Goal: Task Accomplishment & Management: Manage account settings

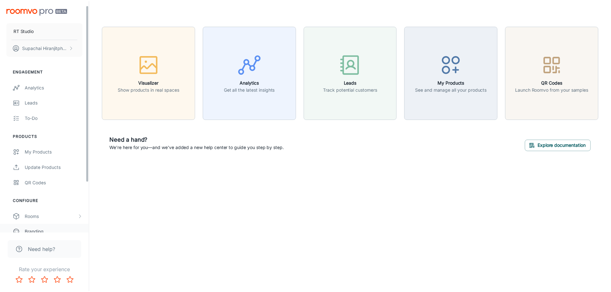
scroll to position [72, 0]
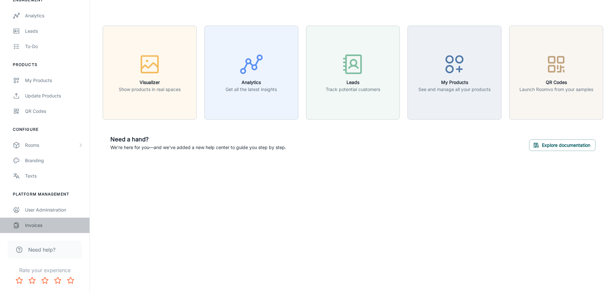
click at [36, 228] on div "Invoices" at bounding box center [54, 225] width 58 height 7
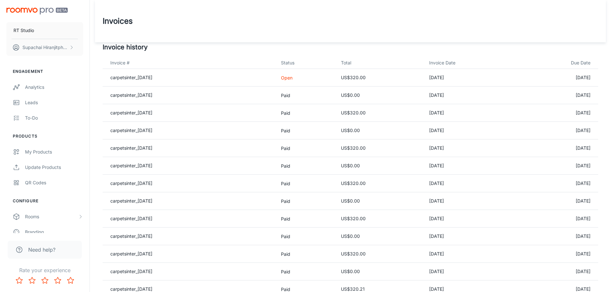
scroll to position [75, 0]
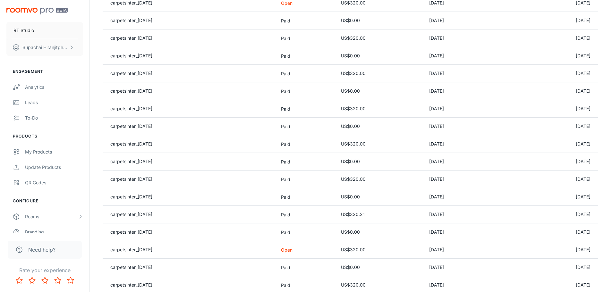
click at [368, 250] on td "US$320.00" at bounding box center [380, 250] width 88 height 18
click at [146, 250] on link "carpetsinter_[DATE]" at bounding box center [131, 249] width 42 height 5
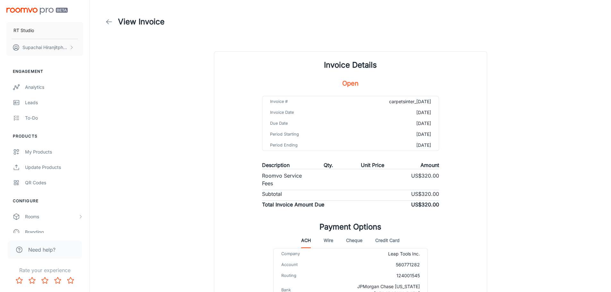
drag, startPoint x: 358, startPoint y: 218, endPoint x: 359, endPoint y: 224, distance: 6.8
click at [111, 23] on icon at bounding box center [109, 22] width 8 height 8
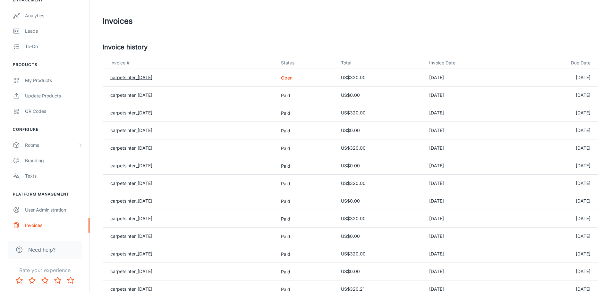
click at [151, 78] on link "carpetsinter_[DATE]" at bounding box center [131, 77] width 42 height 5
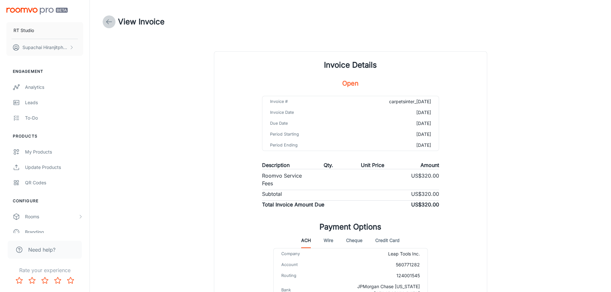
click at [108, 20] on icon at bounding box center [109, 22] width 8 height 8
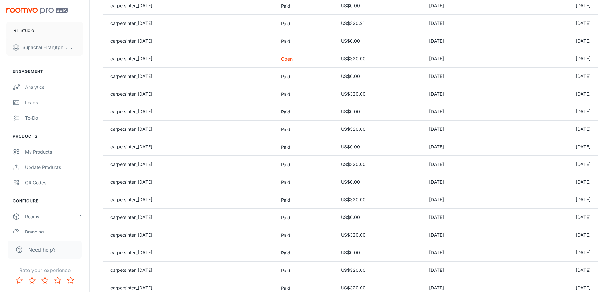
scroll to position [191, 0]
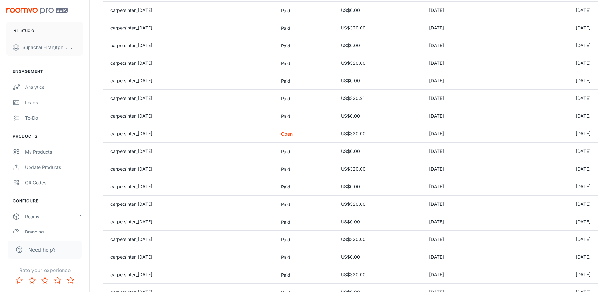
click at [143, 134] on link "carpetsinter_[DATE]" at bounding box center [131, 133] width 42 height 5
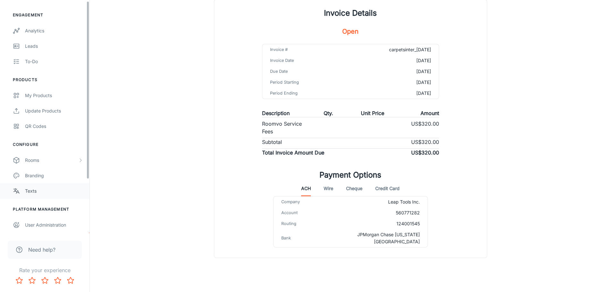
scroll to position [72, 0]
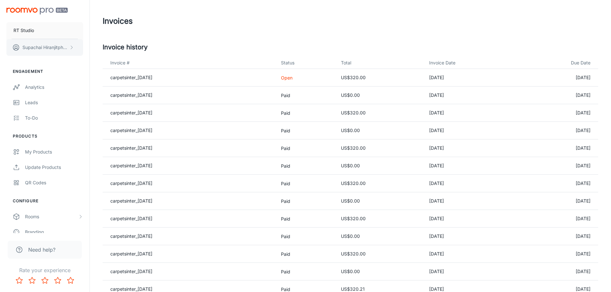
click at [50, 45] on p "[PERSON_NAME]" at bounding box center [44, 47] width 45 height 7
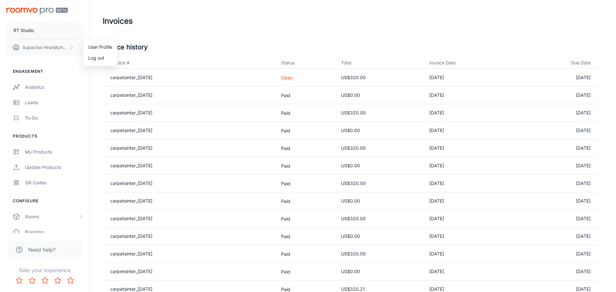
click at [179, 44] on div at bounding box center [308, 146] width 616 height 292
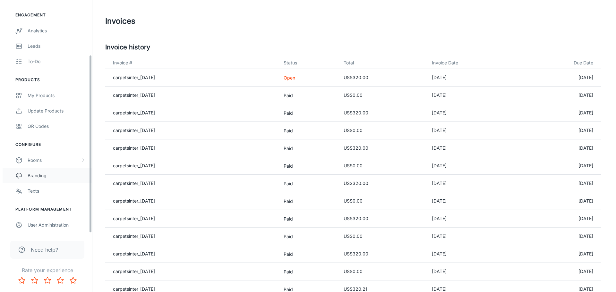
scroll to position [72, 0]
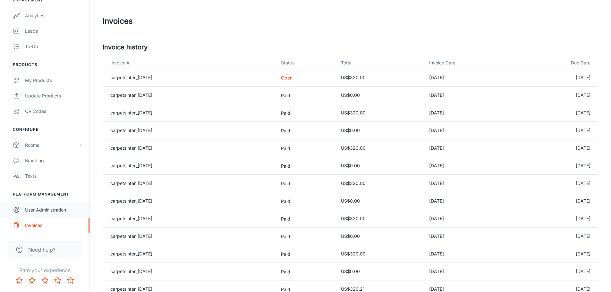
click at [47, 212] on div "User Administration" at bounding box center [54, 210] width 58 height 7
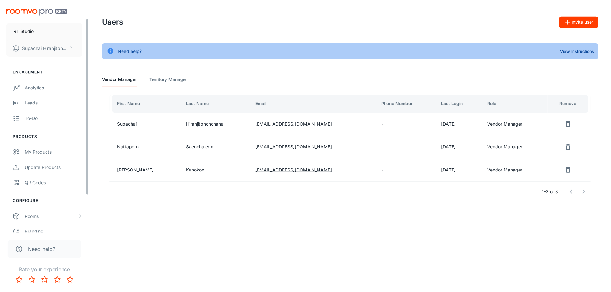
scroll to position [72, 0]
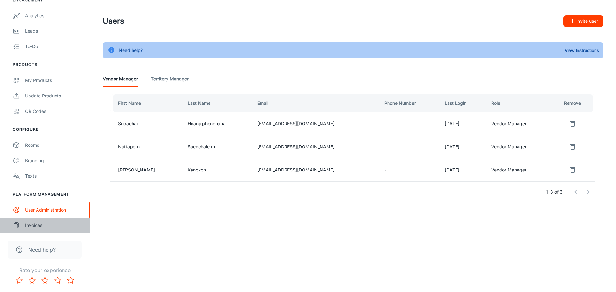
click at [41, 226] on div "Invoices" at bounding box center [54, 225] width 58 height 7
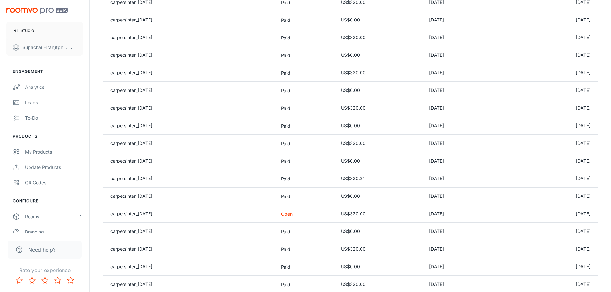
scroll to position [150, 0]
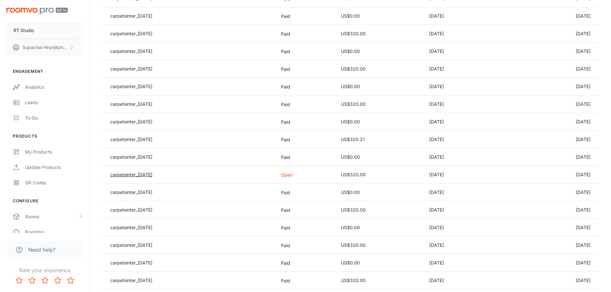
click at [146, 173] on link "carpetsinter_[DATE]" at bounding box center [131, 174] width 42 height 5
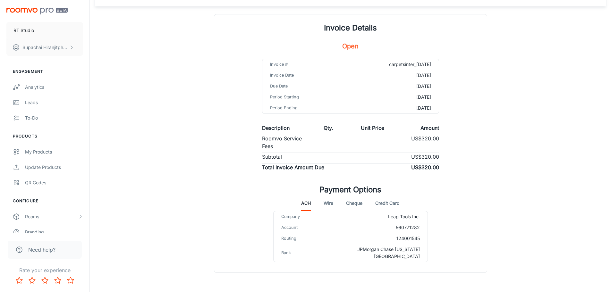
scroll to position [52, 0]
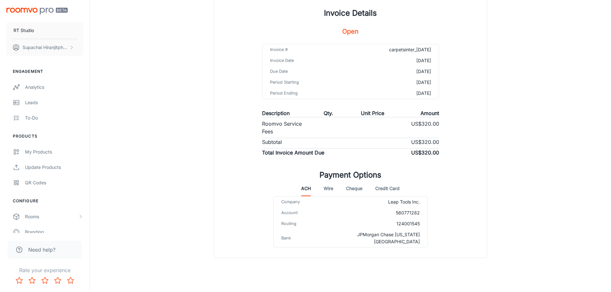
click at [397, 164] on div "Invoice Details Open Invoice # carpetsinter_2025-01-01 Invoice Date 2025-01-01 …" at bounding box center [350, 129] width 273 height 258
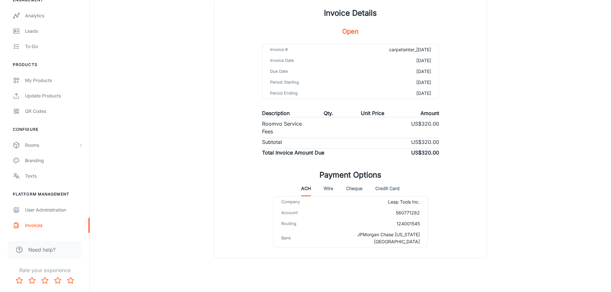
scroll to position [0, 0]
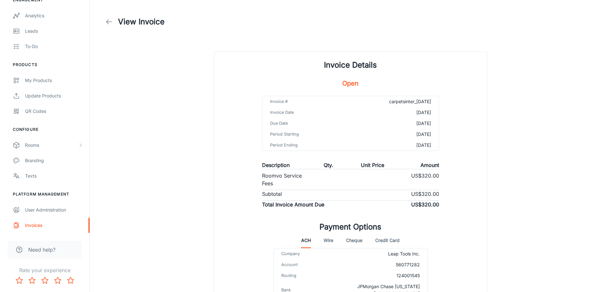
click at [111, 22] on icon at bounding box center [109, 22] width 8 height 8
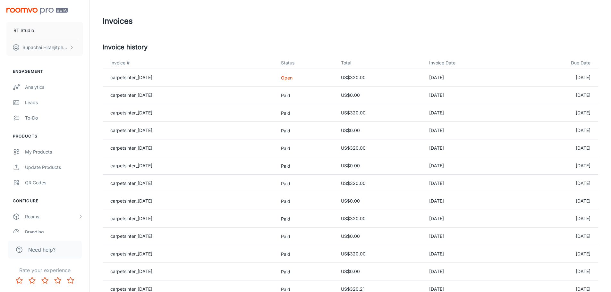
click at [583, 76] on td "[DATE]" at bounding box center [557, 78] width 82 height 18
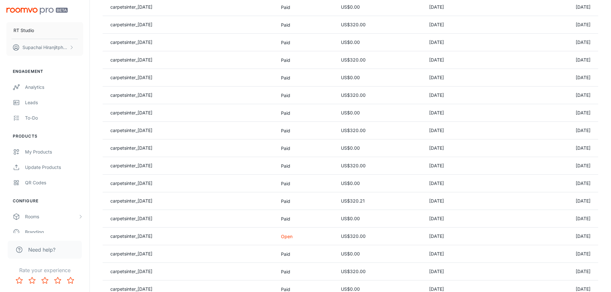
scroll to position [341, 0]
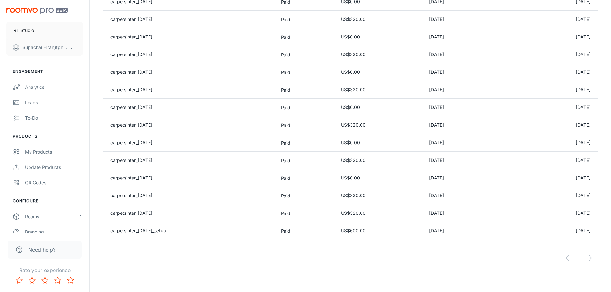
click at [591, 256] on div at bounding box center [350, 253] width 495 height 27
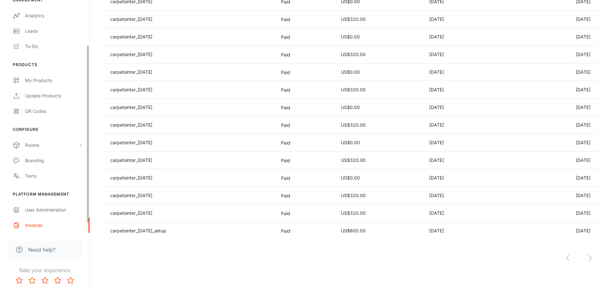
scroll to position [0, 0]
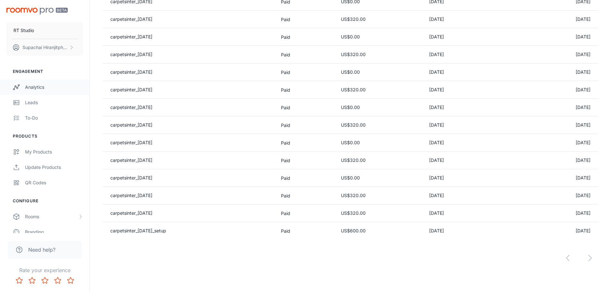
click at [41, 87] on div "Analytics" at bounding box center [54, 87] width 58 height 7
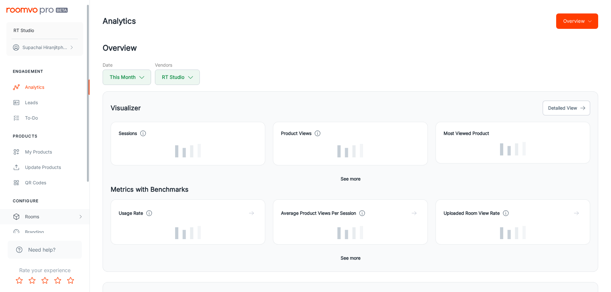
scroll to position [72, 0]
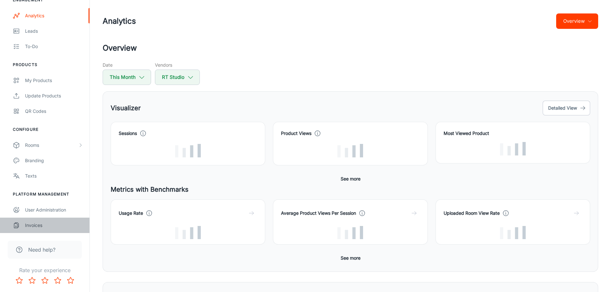
click at [35, 224] on div "Invoices" at bounding box center [54, 225] width 58 height 7
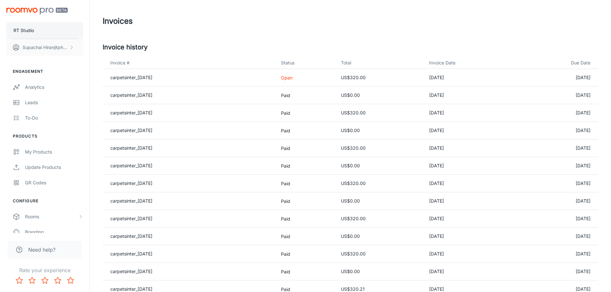
click at [27, 31] on p "RT Studio" at bounding box center [23, 30] width 21 height 7
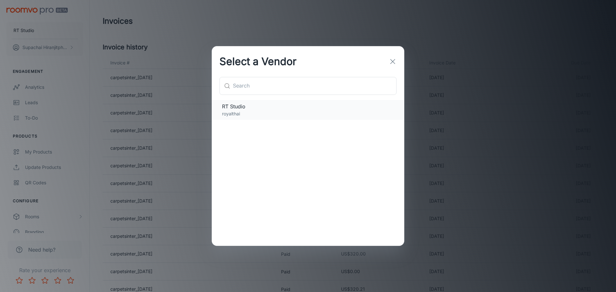
click at [317, 114] on p "royalthai" at bounding box center [308, 113] width 172 height 7
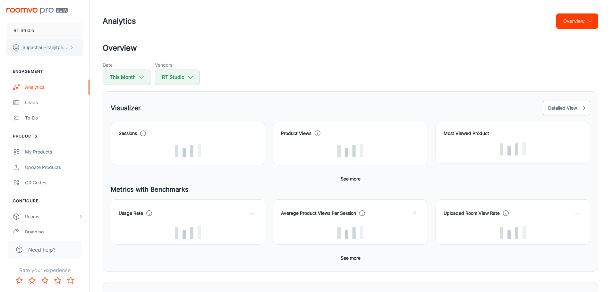
click at [72, 48] on icon "scrollable content" at bounding box center [71, 47] width 5 height 5
click at [97, 58] on li "Log out" at bounding box center [100, 58] width 34 height 11
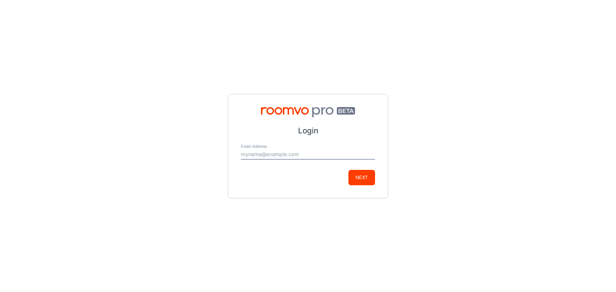
click at [269, 152] on input "Email Address" at bounding box center [308, 154] width 134 height 10
type input "kanokon@carpetsinter.com"
click at [363, 178] on button "Next" at bounding box center [361, 177] width 27 height 15
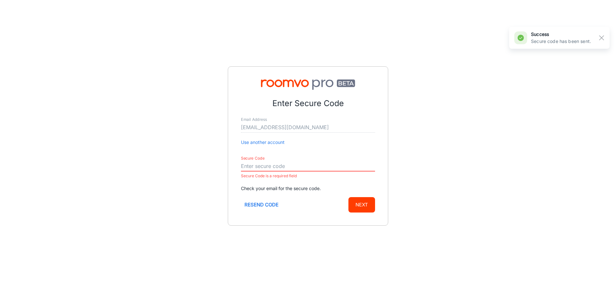
click at [275, 164] on input "Secure Code" at bounding box center [308, 166] width 134 height 10
click at [269, 169] on input "Secure Code" at bounding box center [308, 166] width 134 height 10
click at [294, 164] on input "Secure Code" at bounding box center [308, 166] width 134 height 10
paste input "498486"
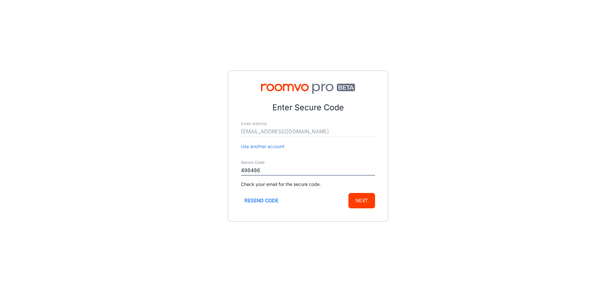
type input "498486"
click at [362, 199] on button "Next" at bounding box center [361, 200] width 27 height 15
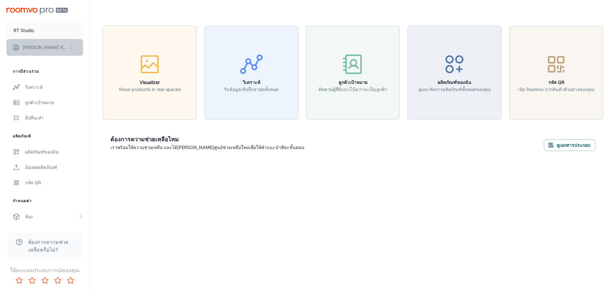
click at [48, 47] on p "Ying Kanokon" at bounding box center [44, 47] width 45 height 7
click at [25, 221] on div at bounding box center [308, 146] width 616 height 292
click at [63, 46] on button "Ying Kanokon" at bounding box center [44, 47] width 77 height 17
click at [97, 48] on li "โปรไฟล์ผู้ใช้" at bounding box center [101, 47] width 37 height 11
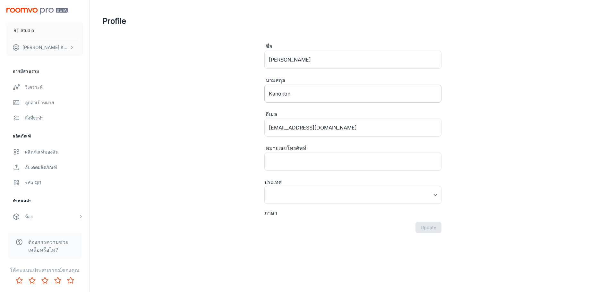
type input "ไทย"
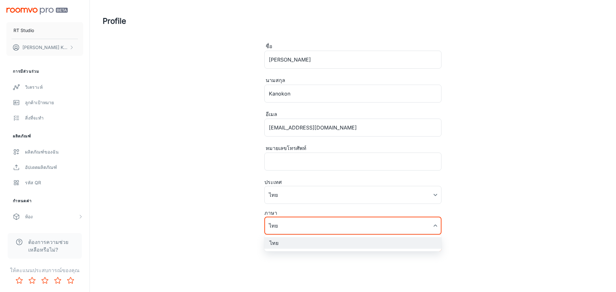
click at [435, 229] on body "RT Studio Ying Kanokon การมีส่วนร่วม วิเคราะห์ ลูกค้าเป้าหมาย สิ่งที่จะทำ ผลิตภ…" at bounding box center [308, 146] width 616 height 292
click at [303, 225] on div at bounding box center [308, 146] width 616 height 292
click at [283, 224] on body "RT Studio Ying Kanokon การมีส่วนร่วม วิเคราะห์ ลูกค้าเป้าหมาย สิ่งที่จะทำ ผลิตภ…" at bounding box center [308, 146] width 616 height 292
click at [281, 226] on div at bounding box center [308, 146] width 616 height 292
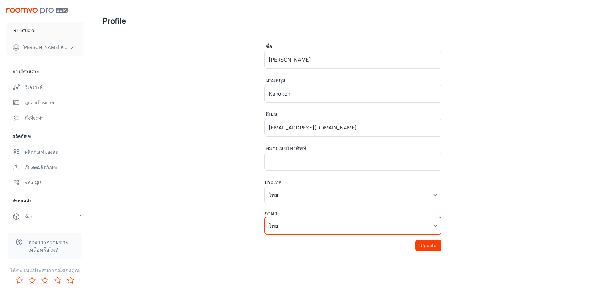
click at [281, 226] on body "RT Studio Ying Kanokon การมีส่วนร่วม วิเคราะห์ ลูกค้าเป้าหมาย สิ่งที่จะทำ ผลิตภ…" at bounding box center [308, 146] width 616 height 292
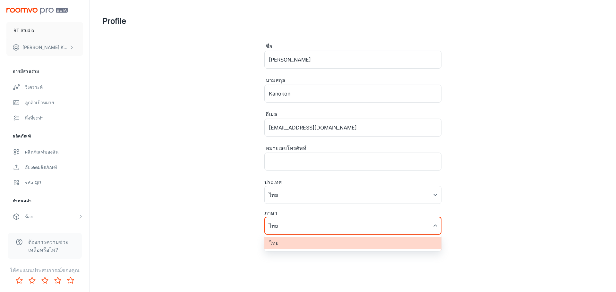
click at [281, 226] on div at bounding box center [308, 146] width 616 height 292
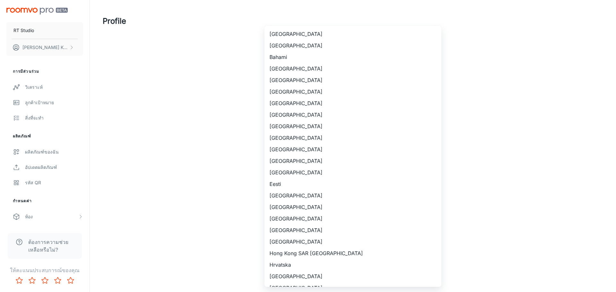
click at [318, 198] on body "RT Studio Ying Kanokon การมีส่วนร่วม วิเคราะห์ ลูกค้าเป้าหมาย สิ่งที่จะทำ ผลิตภ…" at bounding box center [308, 146] width 616 height 292
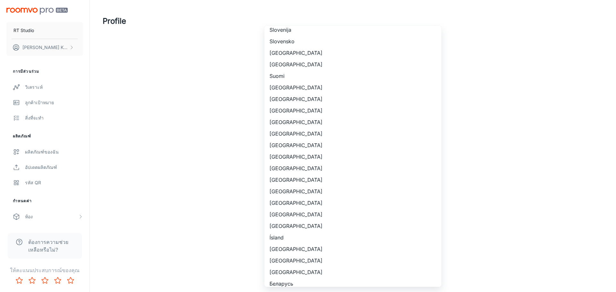
scroll to position [599, 0]
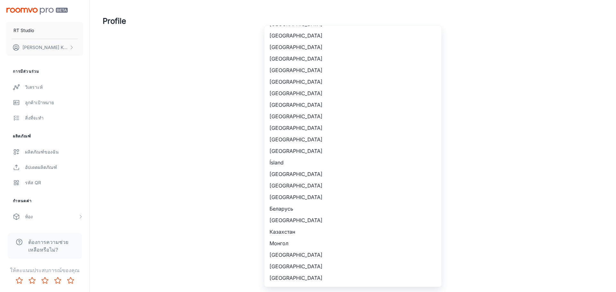
click at [301, 115] on li "[GEOGRAPHIC_DATA]" at bounding box center [352, 117] width 177 height 12
type input "[GEOGRAPHIC_DATA]"
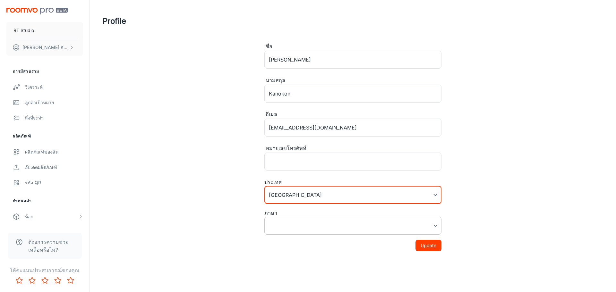
click at [303, 223] on body "RT Studio Ying Kanokon การมีส่วนร่วม วิเคราะห์ ลูกค้าเป้าหมาย สิ่งที่จะทำ ผลิตภ…" at bounding box center [308, 146] width 616 height 292
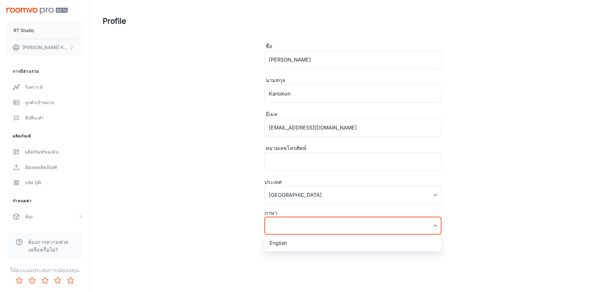
click at [276, 244] on li "English" at bounding box center [352, 243] width 177 height 12
type input "en-us"
click at [437, 249] on button "Update" at bounding box center [428, 246] width 26 height 12
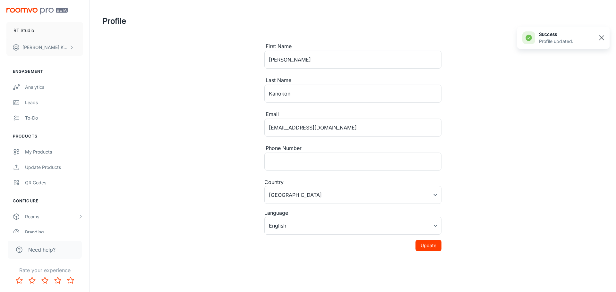
click at [598, 39] on rect "button" at bounding box center [601, 38] width 8 height 8
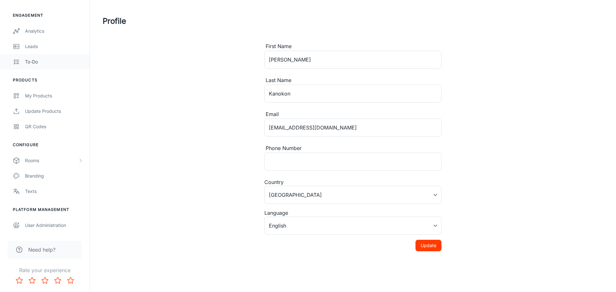
click at [33, 59] on div "To-do" at bounding box center [54, 61] width 58 height 7
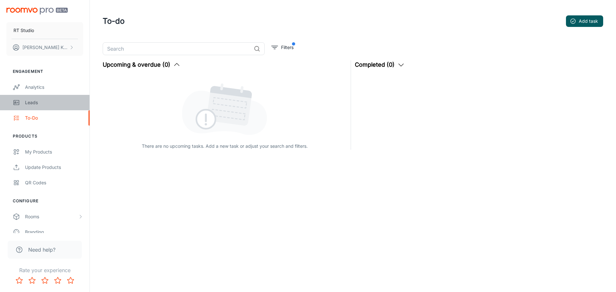
click at [37, 103] on div "Leads" at bounding box center [54, 102] width 58 height 7
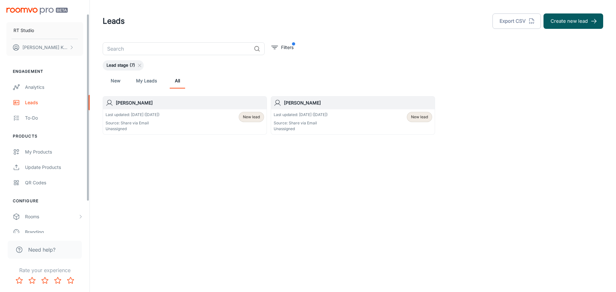
scroll to position [56, 0]
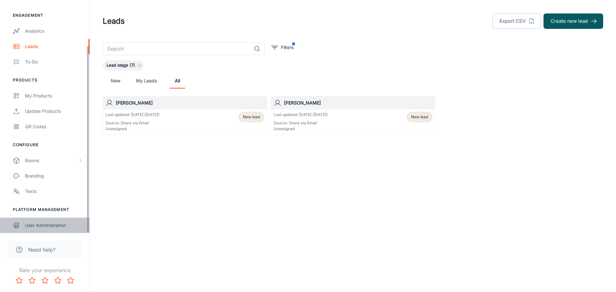
click at [45, 222] on div "User Administration" at bounding box center [54, 225] width 58 height 7
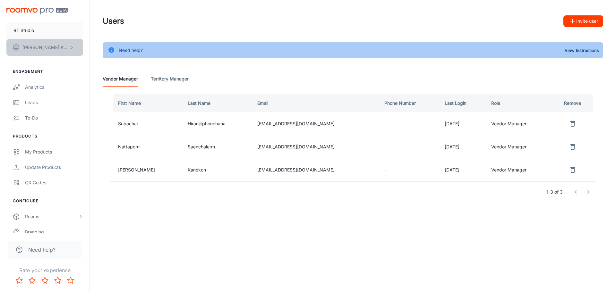
click at [64, 47] on button "Ying Kanokon" at bounding box center [44, 47] width 77 height 17
click at [101, 59] on li "Log out" at bounding box center [100, 58] width 34 height 11
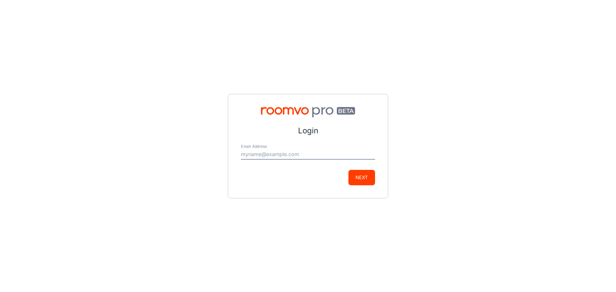
click at [296, 157] on input "Email Address" at bounding box center [308, 154] width 134 height 10
type input "[EMAIL_ADDRESS][DOMAIN_NAME]"
click at [357, 177] on button "Next" at bounding box center [361, 177] width 27 height 15
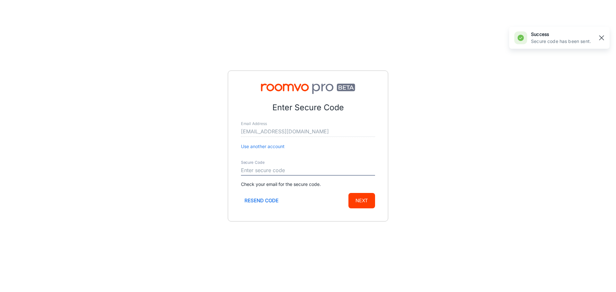
click at [601, 37] on rect "button" at bounding box center [601, 38] width 8 height 8
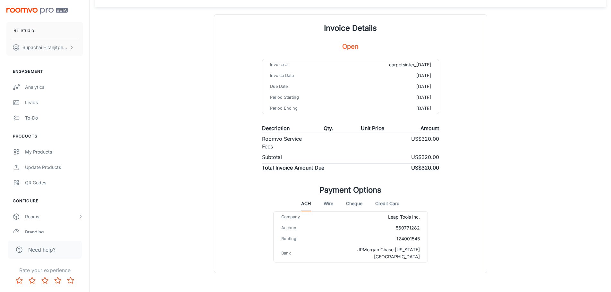
scroll to position [52, 0]
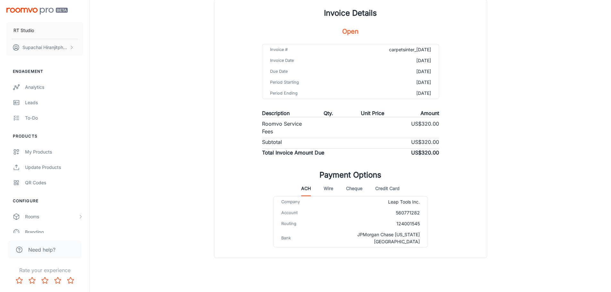
click at [390, 190] on button "Credit Card" at bounding box center [387, 188] width 24 height 15
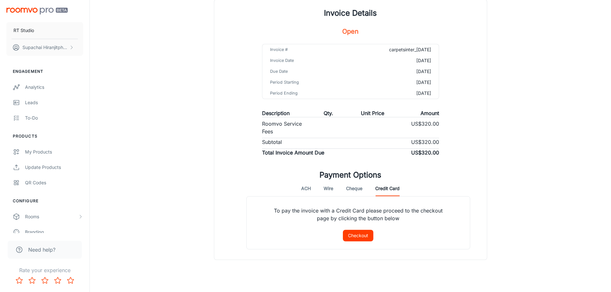
click at [357, 186] on button "Cheque" at bounding box center [354, 188] width 16 height 15
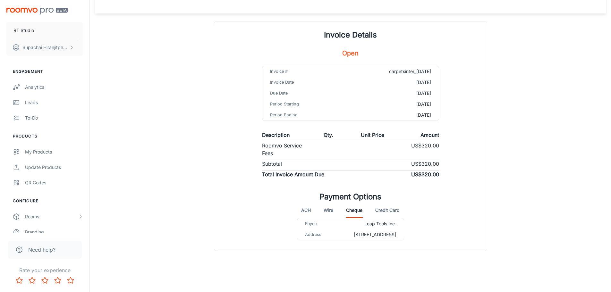
scroll to position [37, 0]
click at [331, 205] on button "Wire" at bounding box center [329, 210] width 10 height 15
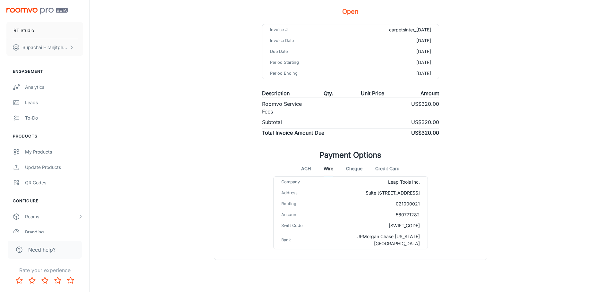
scroll to position [81, 0]
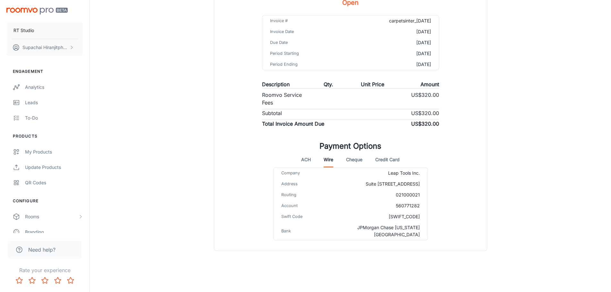
click at [307, 161] on button "ACH" at bounding box center [306, 159] width 10 height 15
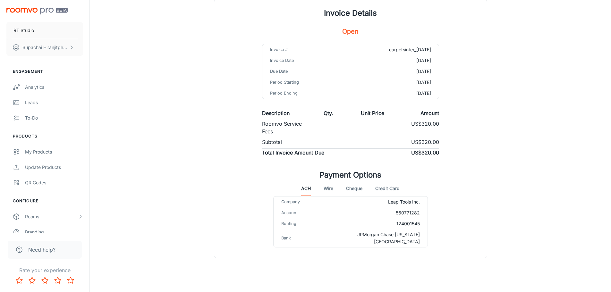
scroll to position [0, 0]
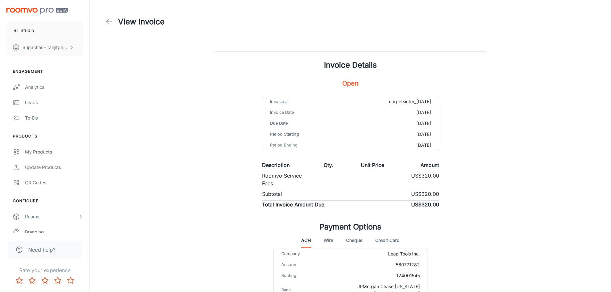
click at [109, 22] on icon at bounding box center [109, 22] width 8 height 8
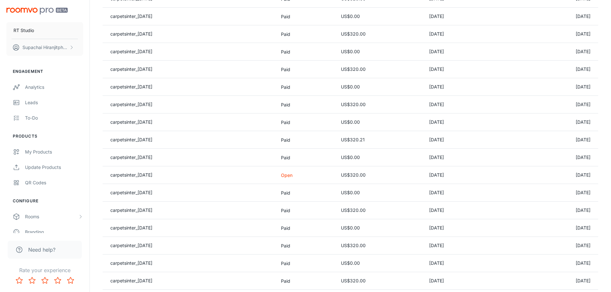
scroll to position [150, 0]
drag, startPoint x: 578, startPoint y: 173, endPoint x: 464, endPoint y: 181, distance: 113.8
click at [578, 173] on td "[DATE]" at bounding box center [557, 175] width 82 height 18
click at [347, 172] on td "US$320.00" at bounding box center [380, 175] width 88 height 18
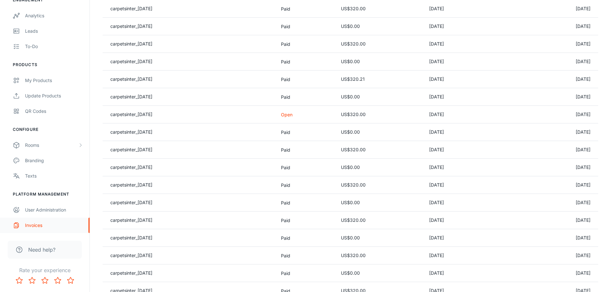
scroll to position [224, 0]
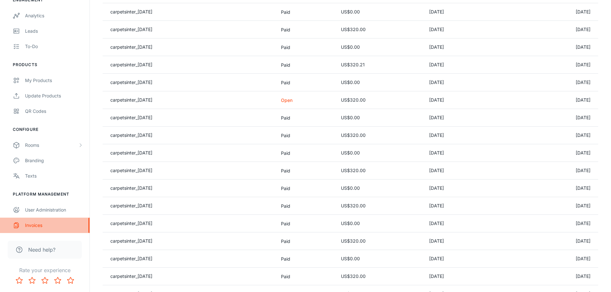
click at [15, 227] on line "scrollable content" at bounding box center [15, 227] width 1 height 0
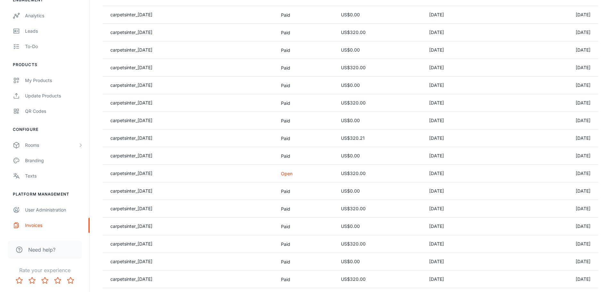
scroll to position [341, 0]
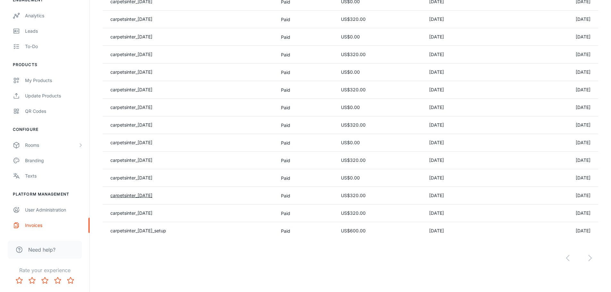
click at [148, 194] on link "carpetsinter_[DATE]" at bounding box center [131, 195] width 42 height 5
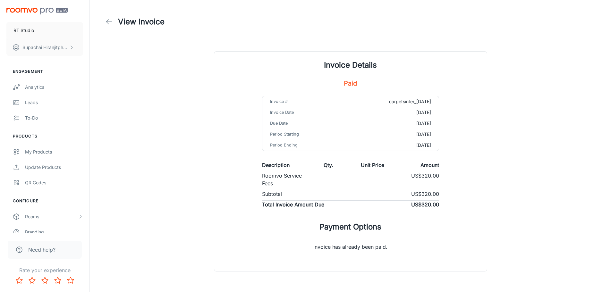
click at [115, 22] on div "View Invoice" at bounding box center [134, 21] width 62 height 13
click at [110, 20] on icon at bounding box center [109, 22] width 8 height 8
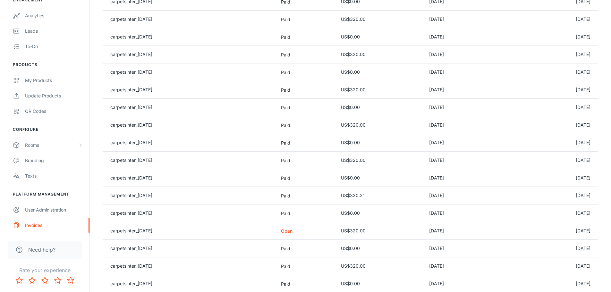
scroll to position [150, 0]
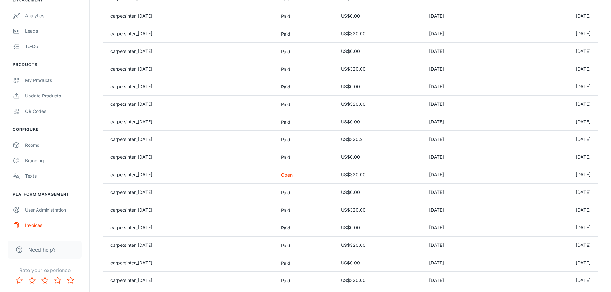
click at [137, 174] on link "carpetsinter_[DATE]" at bounding box center [131, 174] width 42 height 5
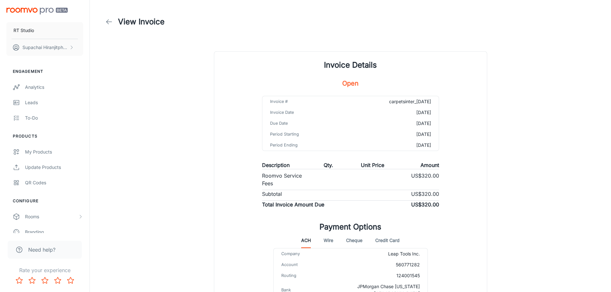
click at [359, 70] on h1 "Invoice Details" at bounding box center [350, 65] width 53 height 12
click at [359, 63] on h1 "Invoice Details" at bounding box center [350, 65] width 53 height 12
click at [343, 81] on h5 "Open" at bounding box center [350, 84] width 16 height 10
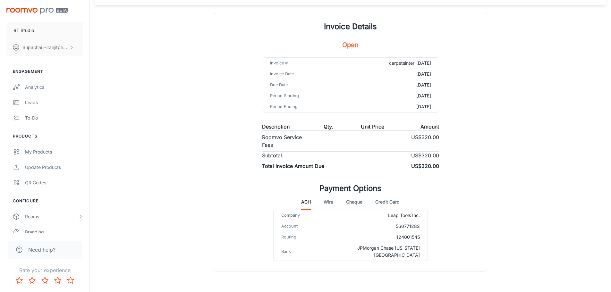
scroll to position [52, 0]
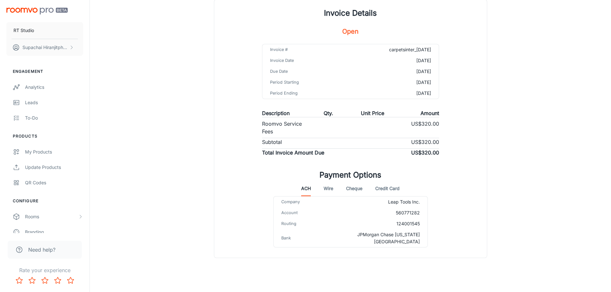
click at [328, 114] on p "Qty." at bounding box center [329, 113] width 10 height 8
click at [380, 114] on p "Unit Price" at bounding box center [372, 113] width 23 height 8
drag, startPoint x: 433, startPoint y: 111, endPoint x: 466, endPoint y: 198, distance: 93.5
click at [433, 111] on p "Amount" at bounding box center [429, 113] width 19 height 8
click at [384, 186] on button "Credit Card" at bounding box center [387, 188] width 24 height 15
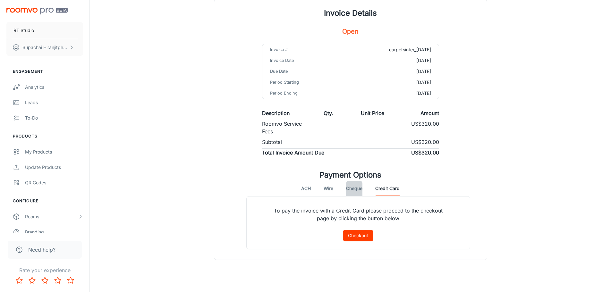
click at [359, 196] on button "Cheque" at bounding box center [354, 188] width 16 height 15
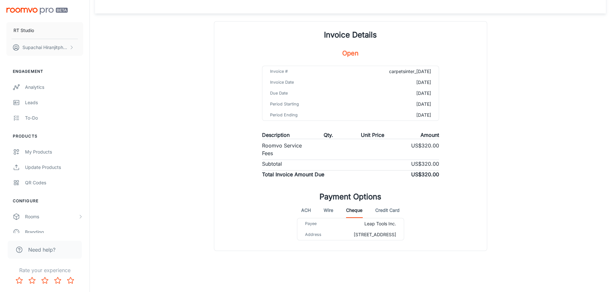
click at [329, 205] on button "Wire" at bounding box center [329, 210] width 10 height 15
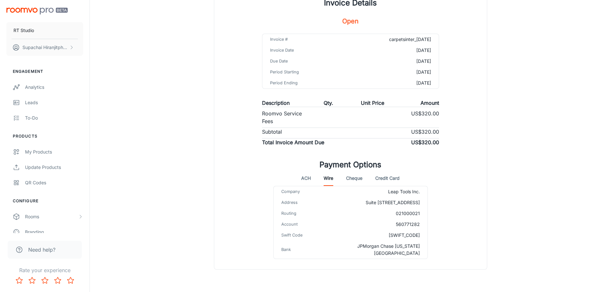
scroll to position [81, 0]
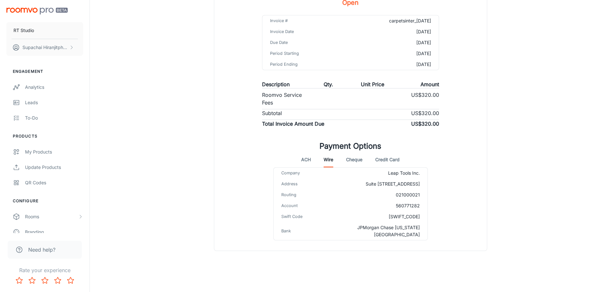
drag, startPoint x: 401, startPoint y: 211, endPoint x: 328, endPoint y: 242, distance: 79.2
click at [328, 242] on div "Company Leap Tools Inc. Address [STREET_ADDRESS] Routing [US_BANK_ROUTING_MICR]…" at bounding box center [350, 208] width 155 height 83
click at [329, 155] on button "Wire" at bounding box center [329, 159] width 10 height 15
click at [440, 136] on div "Invoice Details Open Invoice # carpetsinter_[DATE] Invoice Date [DATE] Due Date…" at bounding box center [350, 111] width 273 height 280
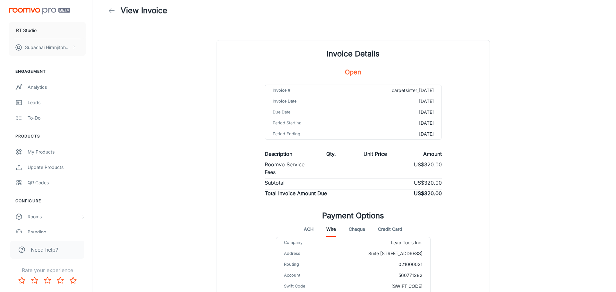
scroll to position [0, 0]
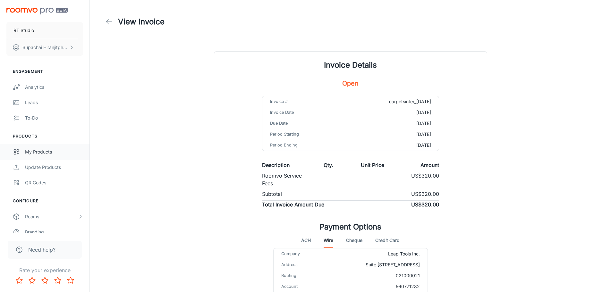
click at [44, 154] on div "My Products" at bounding box center [54, 151] width 58 height 7
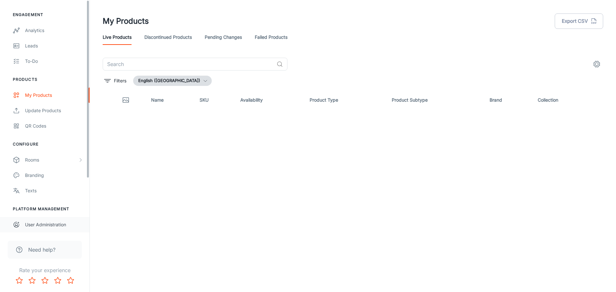
scroll to position [72, 0]
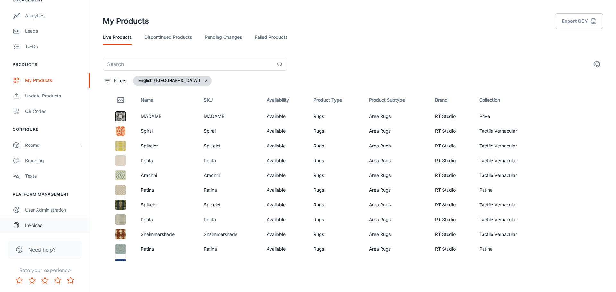
click at [40, 227] on div "Invoices" at bounding box center [54, 225] width 58 height 7
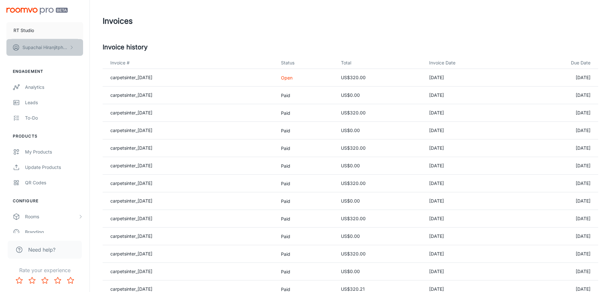
click at [48, 45] on p "[PERSON_NAME]" at bounding box center [44, 47] width 45 height 7
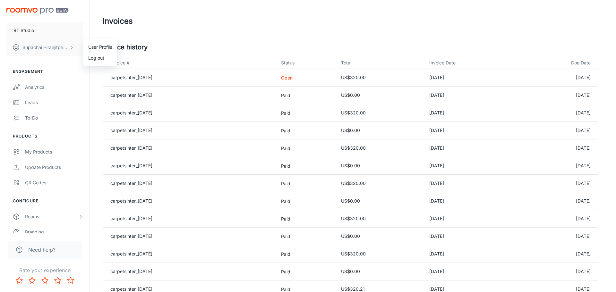
click at [94, 45] on li "User Profile" at bounding box center [100, 47] width 34 height 11
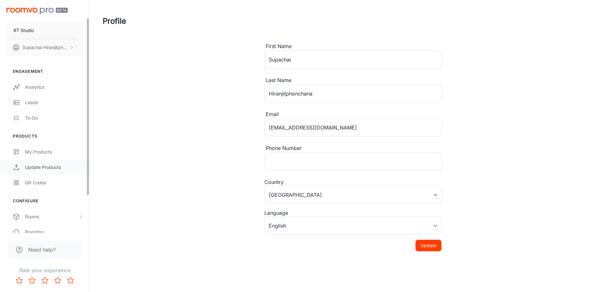
scroll to position [72, 0]
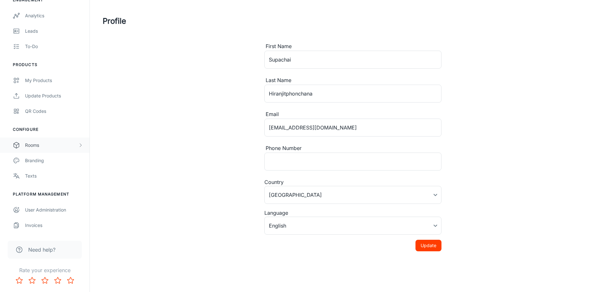
click at [39, 145] on div "Rooms" at bounding box center [51, 145] width 53 height 7
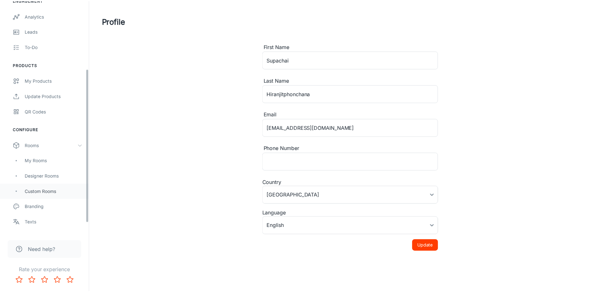
scroll to position [118, 0]
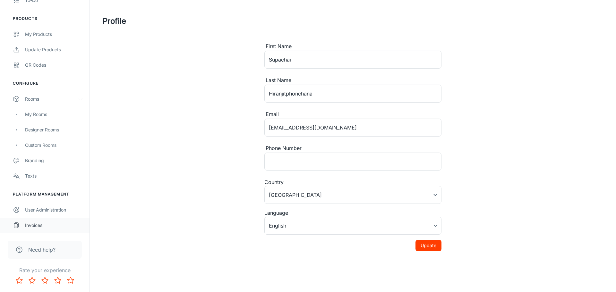
click at [33, 225] on div "Invoices" at bounding box center [54, 225] width 58 height 7
